Goal: Task Accomplishment & Management: Manage account settings

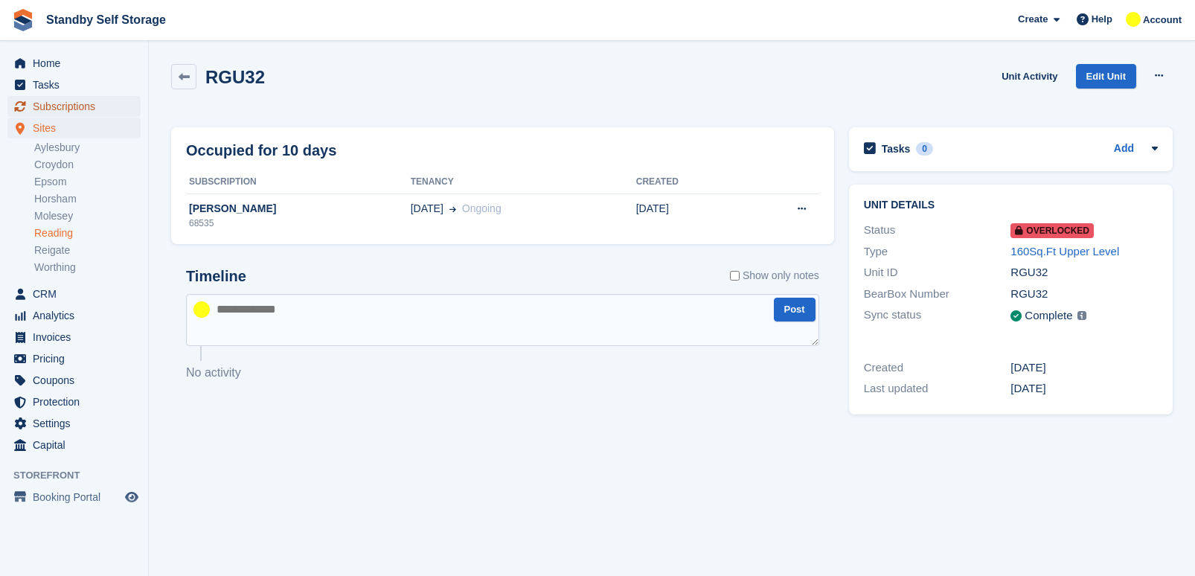
click at [75, 106] on span "Subscriptions" at bounding box center [77, 106] width 89 height 21
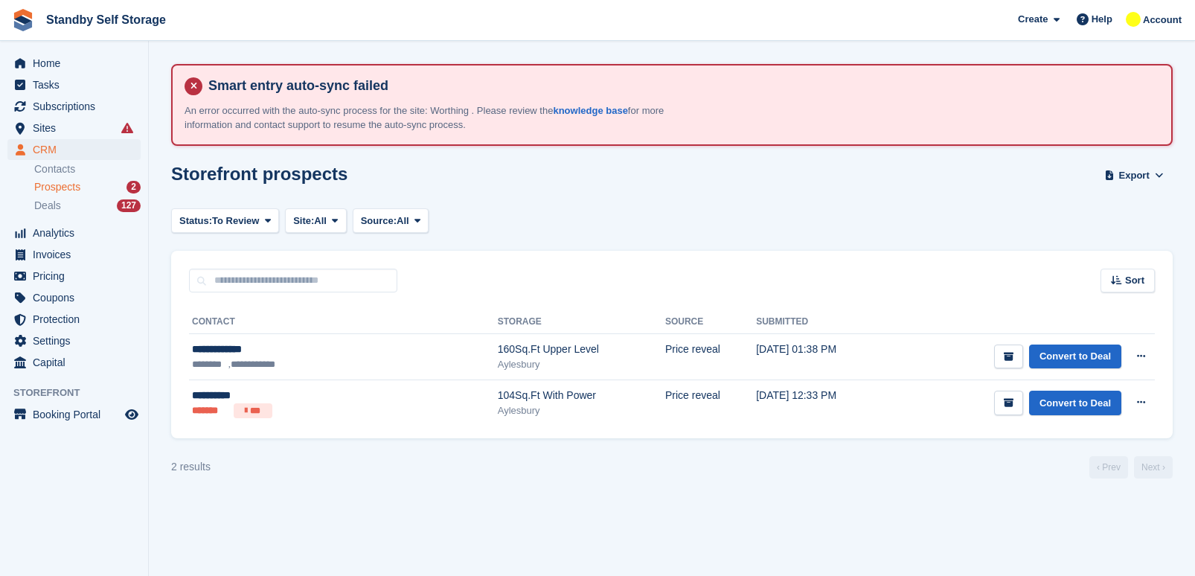
click at [66, 187] on span "Prospects" at bounding box center [57, 187] width 46 height 14
click at [97, 187] on div "Prospects 2" at bounding box center [87, 187] width 106 height 14
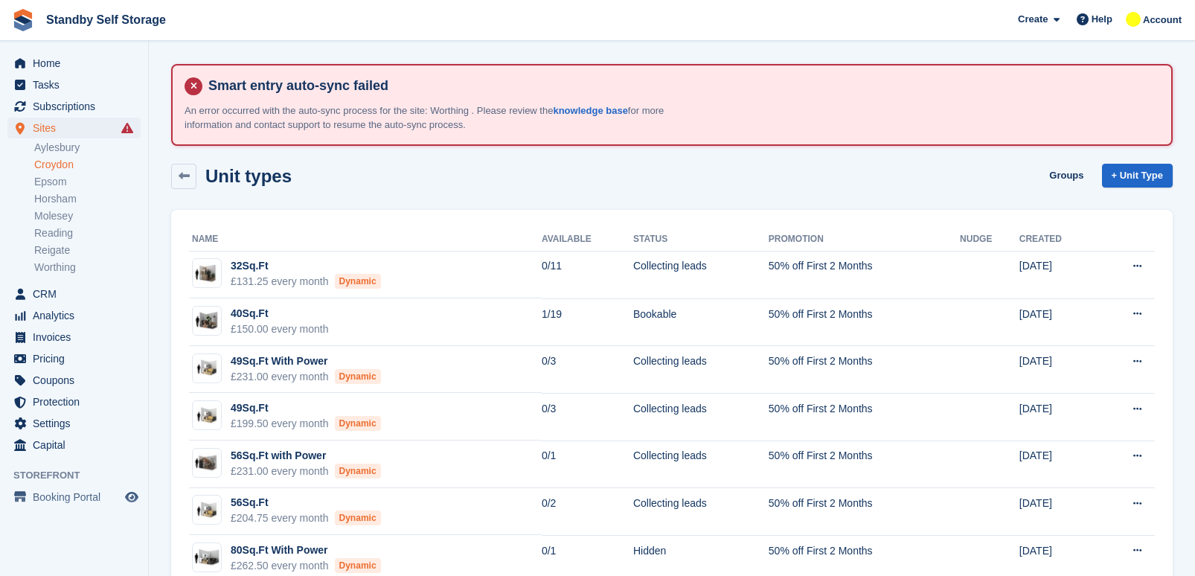
scroll to position [229, 0]
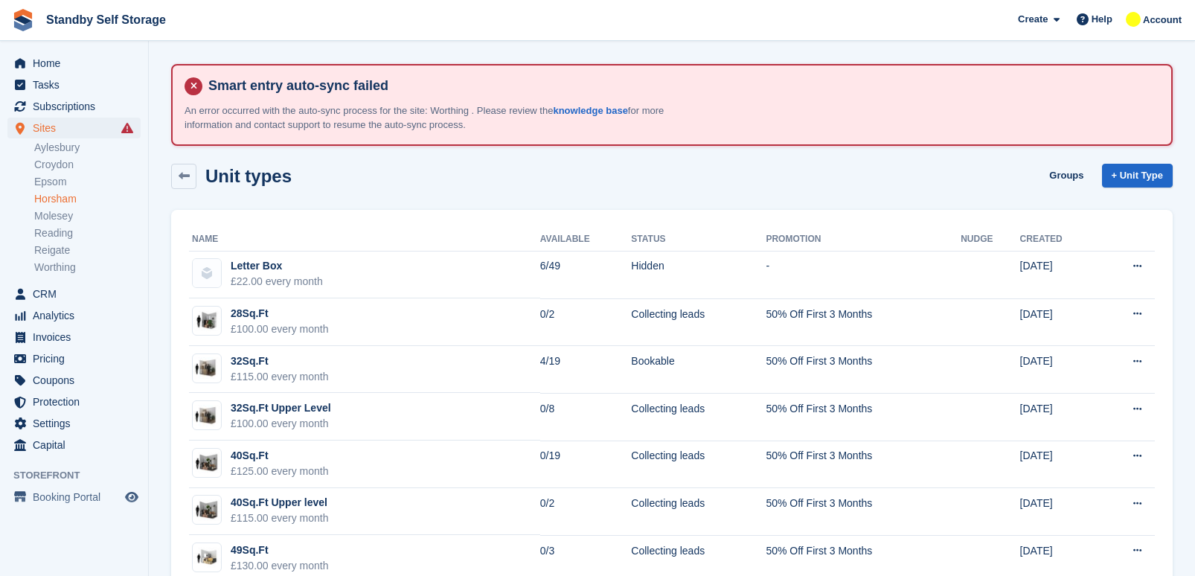
scroll to position [100, 0]
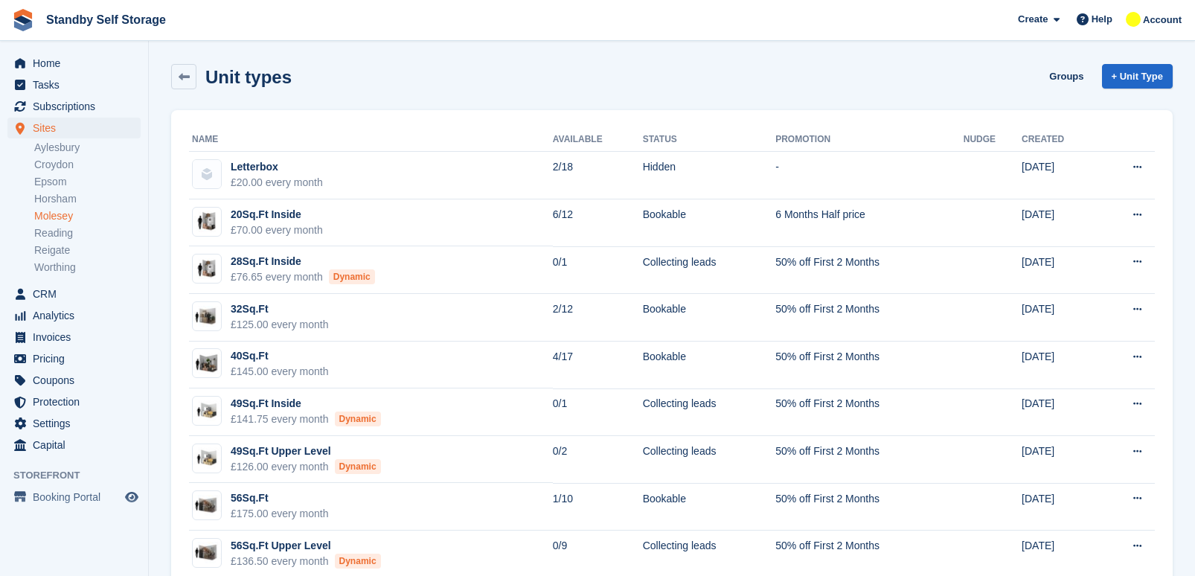
scroll to position [365, 0]
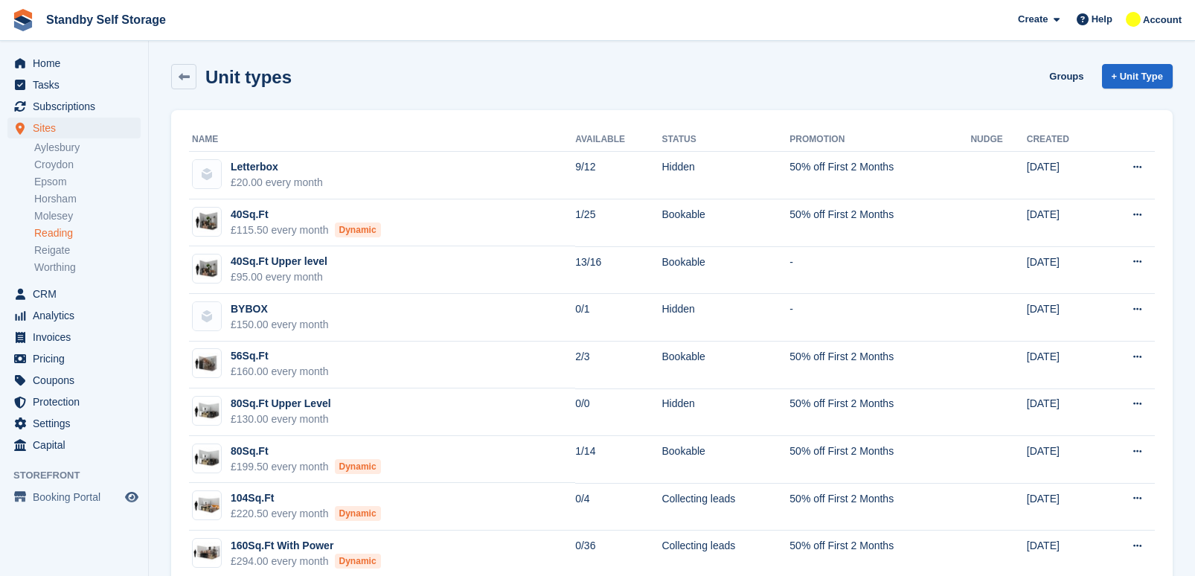
scroll to position [225, 0]
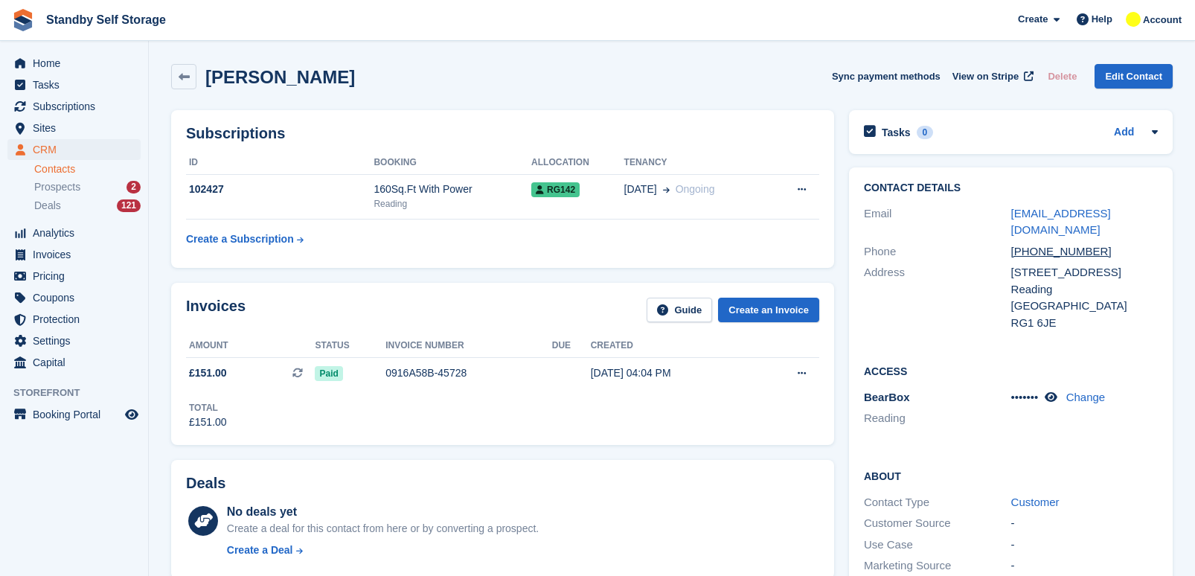
scroll to position [307, 0]
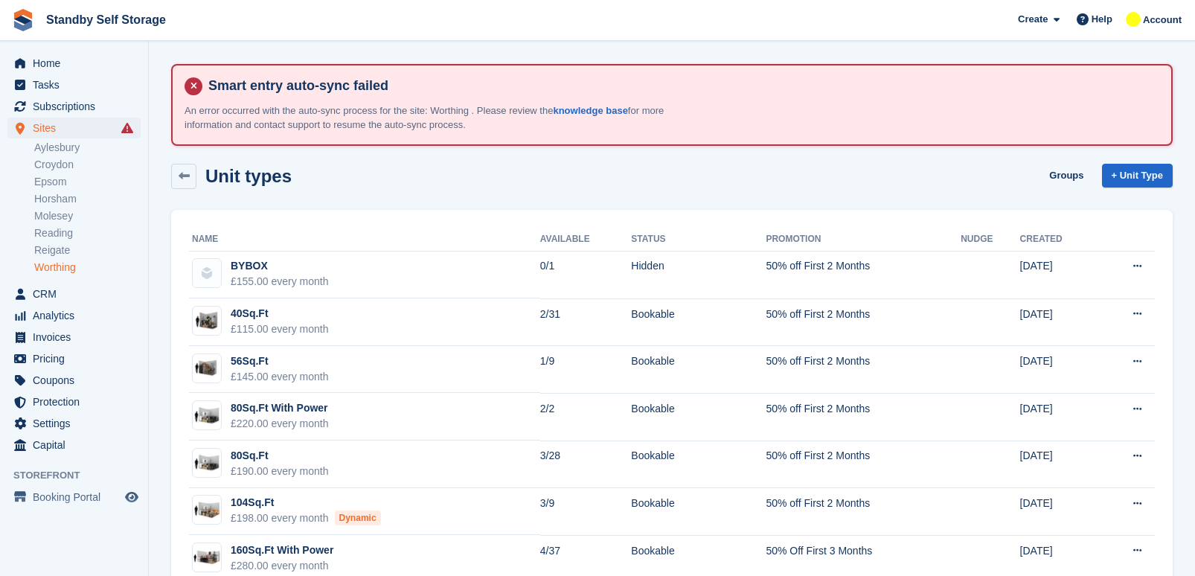
scroll to position [100, 0]
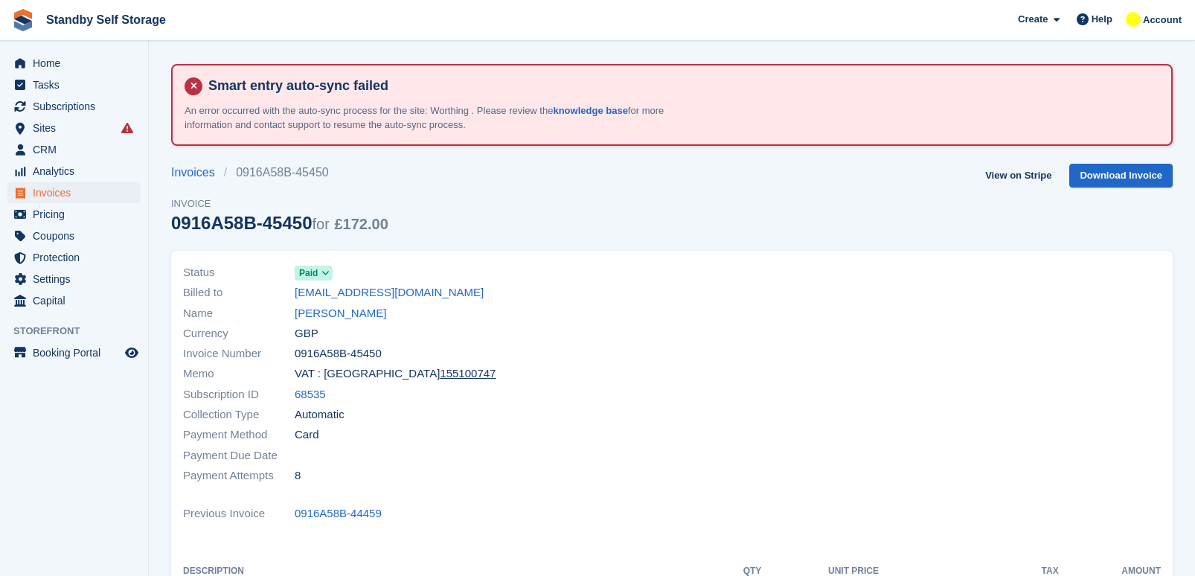
scroll to position [100, 0]
